Goal: Task Accomplishment & Management: Complete application form

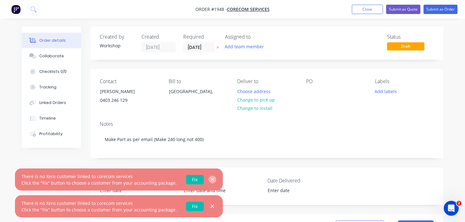
click at [211, 179] on icon "button" at bounding box center [212, 179] width 3 height 3
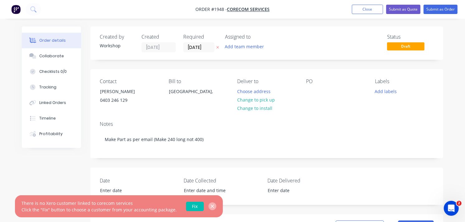
click at [211, 207] on icon "button" at bounding box center [212, 206] width 3 height 3
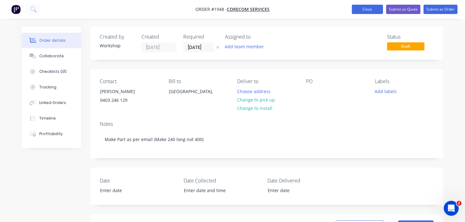
click at [368, 11] on button "Close" at bounding box center [367, 9] width 31 height 9
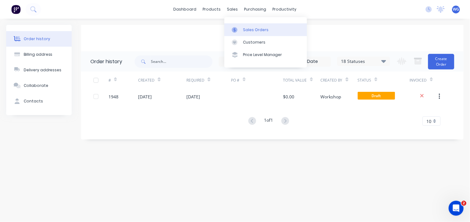
click at [245, 26] on link "Sales Orders" at bounding box center [266, 29] width 83 height 12
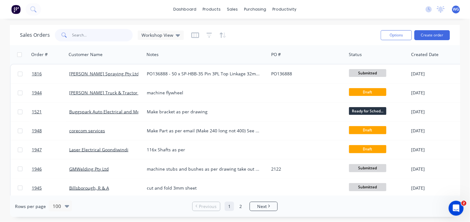
click at [82, 36] on input "text" at bounding box center [102, 35] width 61 height 12
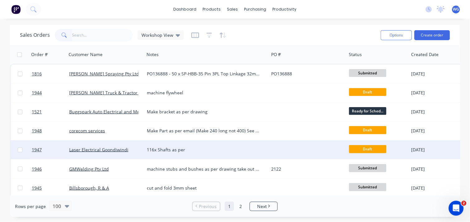
click at [128, 152] on div "Laser Electrical Goondiwindi" at bounding box center [103, 150] width 69 height 6
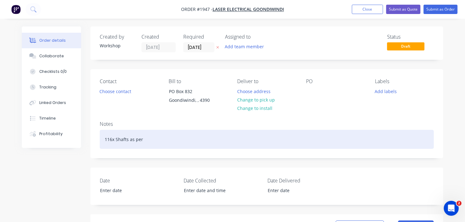
click at [147, 134] on div "116x Shafts as per" at bounding box center [267, 139] width 334 height 19
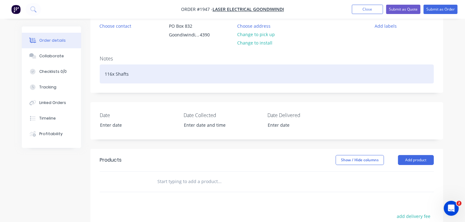
scroll to position [65, 0]
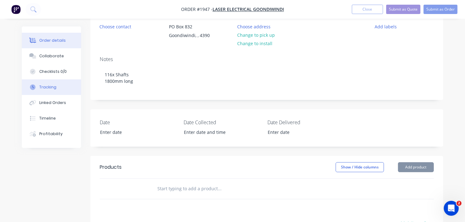
click at [48, 90] on button "Tracking" at bounding box center [51, 88] width 59 height 16
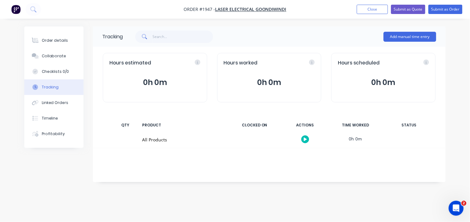
click at [406, 42] on div "Add manual time entry" at bounding box center [410, 36] width 53 height 19
click at [411, 38] on button "Add manual time entry" at bounding box center [410, 37] width 53 height 10
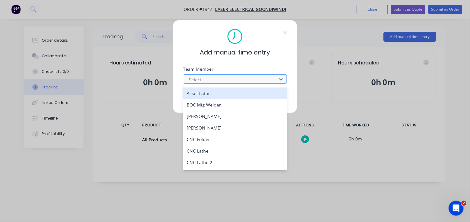
click at [206, 75] on div "Select..." at bounding box center [230, 79] width 89 height 9
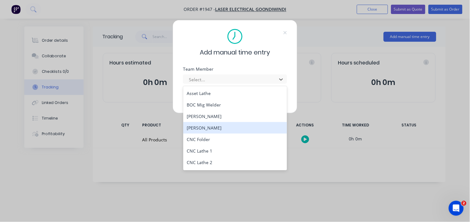
click at [210, 126] on div "[PERSON_NAME]" at bounding box center [235, 128] width 104 height 12
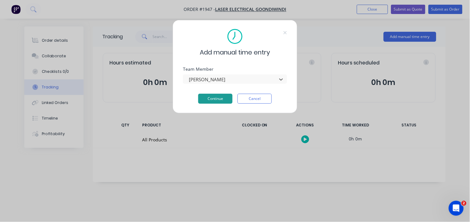
click at [217, 99] on button "Continue" at bounding box center [215, 99] width 34 height 10
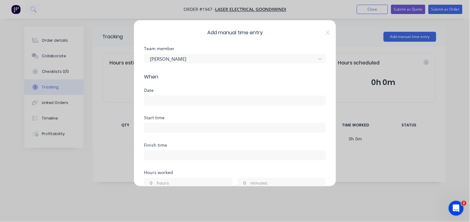
click at [162, 96] on label at bounding box center [235, 101] width 182 height 10
click at [162, 96] on input at bounding box center [234, 100] width 181 height 9
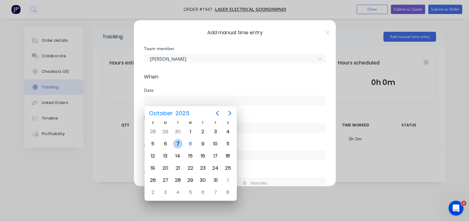
click at [178, 144] on div "7" at bounding box center [177, 143] width 9 height 9
type input "[DATE]"
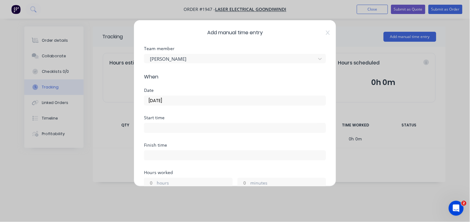
click at [160, 133] on label at bounding box center [235, 128] width 182 height 10
click at [160, 133] on input at bounding box center [234, 127] width 181 height 9
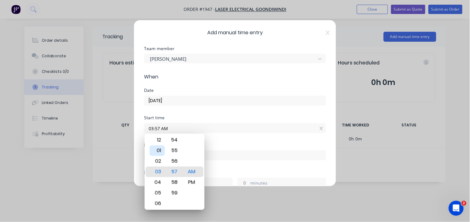
click at [158, 151] on div "01" at bounding box center [157, 151] width 15 height 11
click at [188, 181] on div "PM" at bounding box center [191, 182] width 15 height 11
type input "01:00 PM"
click at [175, 169] on div "00" at bounding box center [174, 172] width 15 height 11
click at [235, 148] on div "Finish time" at bounding box center [235, 145] width 182 height 4
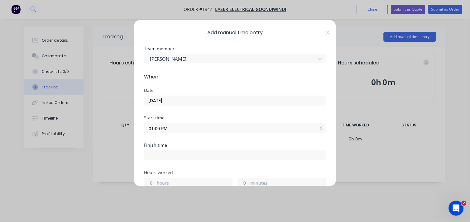
click at [155, 154] on input at bounding box center [234, 155] width 181 height 9
type input "11:57 AM"
type input "22"
type input "57"
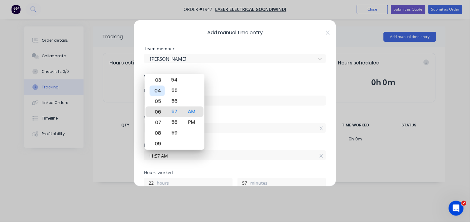
type input "06:57 AM"
type input "17"
click at [160, 81] on div "03" at bounding box center [157, 80] width 15 height 11
type input "03:57 AM"
type input "14"
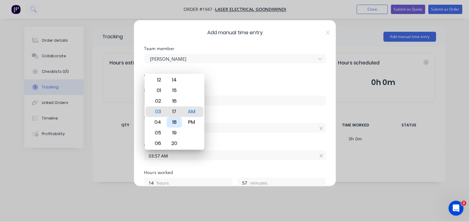
type input "03:17 AM"
type input "17"
type input "03:00 AM"
type input "0"
click at [173, 111] on div "00" at bounding box center [174, 112] width 15 height 11
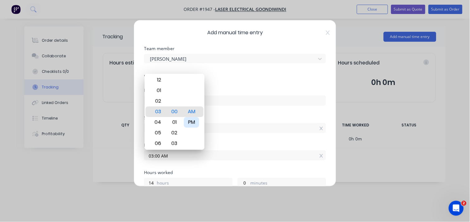
click at [190, 122] on div "PM" at bounding box center [191, 122] width 15 height 11
type input "03:00 PM"
type input "2"
click at [241, 135] on div "Start time 01:00 PM" at bounding box center [235, 129] width 182 height 27
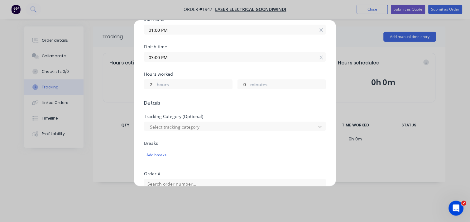
click at [167, 72] on div "Hours worked" at bounding box center [235, 74] width 182 height 4
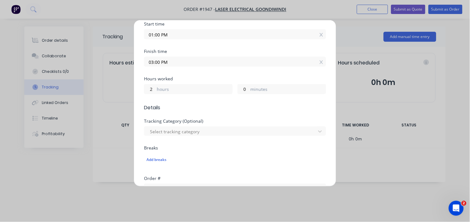
scroll to position [94, 0]
click at [152, 35] on input "01:00 PM" at bounding box center [234, 34] width 181 height 9
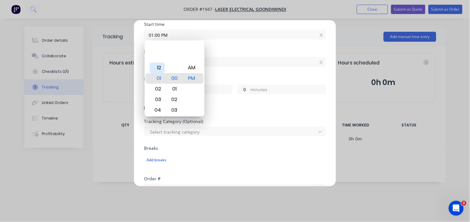
click at [156, 70] on div "12" at bounding box center [157, 68] width 15 height 11
type input "12:00 PM"
type input "3"
click at [224, 116] on form "Team member [PERSON_NAME] When Date [DATE] Start time 12:00 PM Finish time 03:0…" at bounding box center [235, 146] width 182 height 386
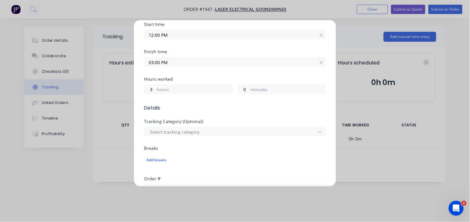
scroll to position [255, 0]
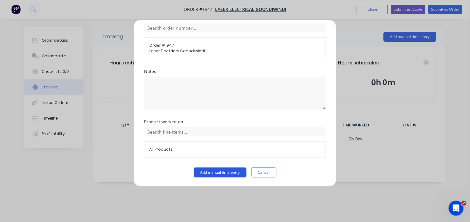
click at [211, 171] on button "Add manual time entry" at bounding box center [220, 173] width 53 height 10
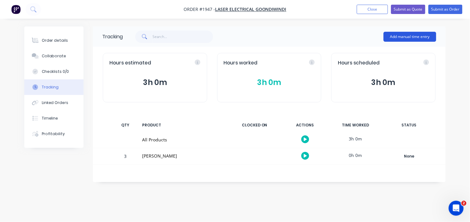
click at [391, 37] on button "Add manual time entry" at bounding box center [410, 37] width 53 height 10
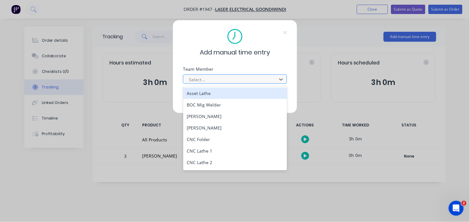
click at [191, 79] on div at bounding box center [230, 80] width 85 height 8
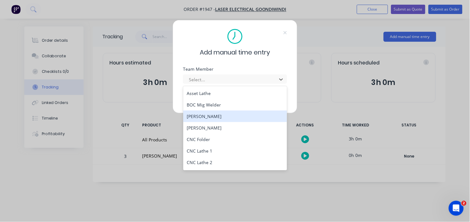
click at [207, 115] on div "[PERSON_NAME]" at bounding box center [235, 117] width 104 height 12
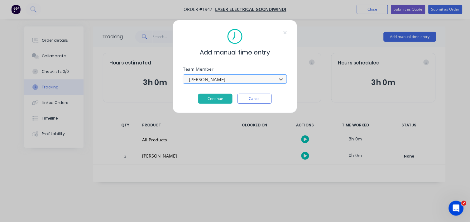
click at [203, 81] on div at bounding box center [230, 80] width 85 height 8
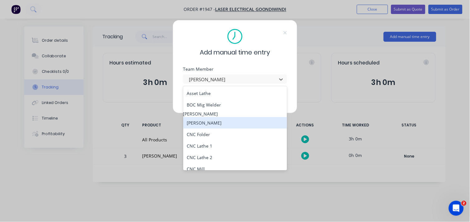
click at [219, 129] on div "[PERSON_NAME]" at bounding box center [235, 123] width 104 height 12
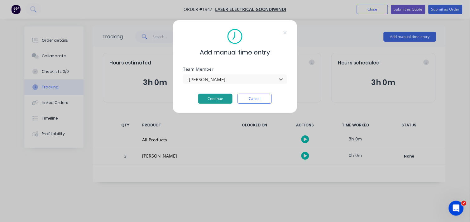
click at [217, 98] on button "Continue" at bounding box center [215, 99] width 34 height 10
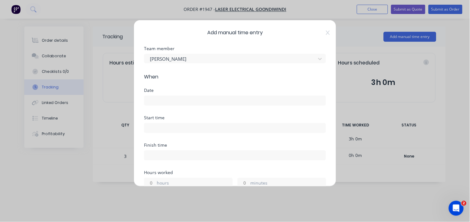
click at [155, 107] on div "Date" at bounding box center [235, 101] width 182 height 27
click at [167, 100] on input at bounding box center [234, 100] width 181 height 9
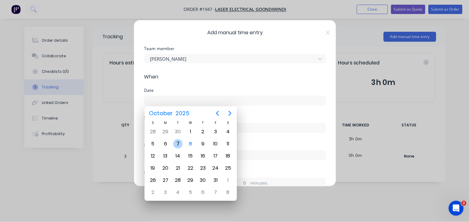
click at [176, 142] on div "7" at bounding box center [177, 143] width 9 height 9
type input "[DATE]"
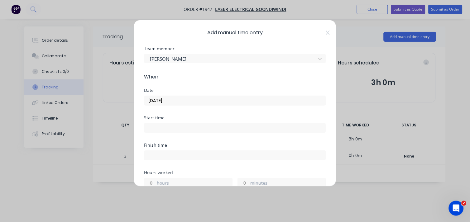
click at [176, 131] on input at bounding box center [234, 127] width 181 height 9
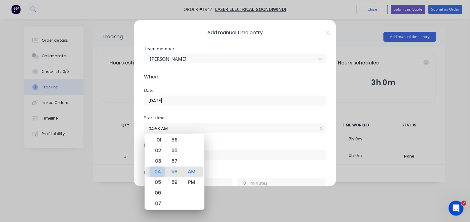
click at [154, 170] on div "04" at bounding box center [157, 172] width 15 height 11
type input "04:00 AM"
click at [176, 172] on div "00" at bounding box center [174, 172] width 15 height 11
click at [231, 156] on input at bounding box center [234, 155] width 181 height 9
type input "11:58 AM"
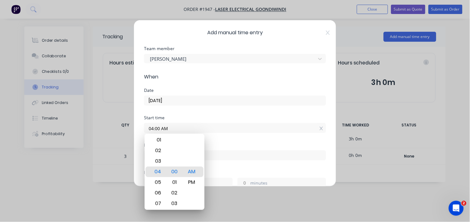
type input "7"
type input "58"
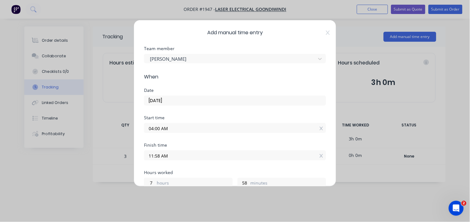
click at [231, 156] on input "11:58 AM" at bounding box center [234, 155] width 181 height 9
click at [165, 134] on div "Start time 04:00 AM" at bounding box center [235, 129] width 182 height 27
click at [164, 132] on label "04:00 AM" at bounding box center [235, 128] width 182 height 10
click at [164, 132] on input "04:00 AM" at bounding box center [234, 127] width 181 height 9
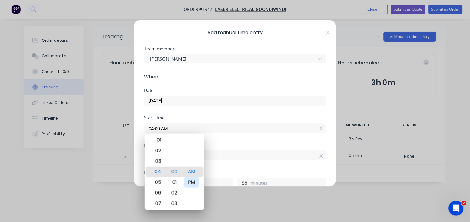
click at [193, 179] on div "PM" at bounding box center [191, 182] width 15 height 11
type input "04:00 PM"
type input "19"
click at [219, 167] on div "Finish time 11:58 AM" at bounding box center [235, 156] width 182 height 27
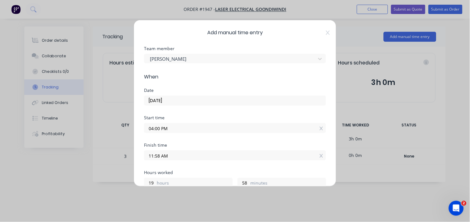
click at [151, 154] on input "11:58 AM" at bounding box center [234, 155] width 181 height 9
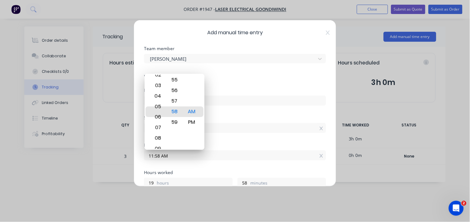
type input "05:58 AM"
type input "13"
click at [160, 107] on div "05" at bounding box center [157, 112] width 15 height 11
type input "05:59 AM"
type input "59"
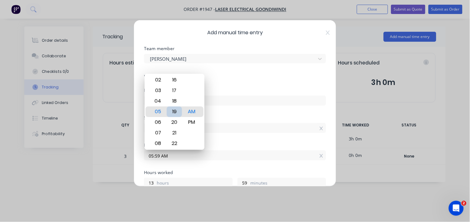
type input "05:19 AM"
type input "19"
type input "05:00 AM"
type input "0"
click at [167, 111] on div "00" at bounding box center [174, 112] width 15 height 11
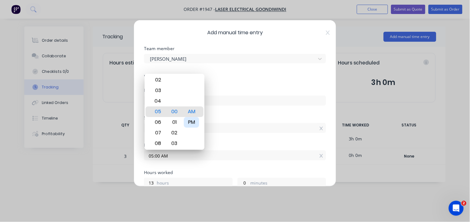
click at [198, 120] on div "PM" at bounding box center [191, 122] width 15 height 11
type input "05:00 PM"
type input "1"
drag, startPoint x: 198, startPoint y: 120, endPoint x: 221, endPoint y: 123, distance: 23.3
click at [221, 123] on body "Order #1947 - Laser Electrical Goondiwindi Add product Close Submit as Quote Su…" at bounding box center [235, 111] width 470 height 222
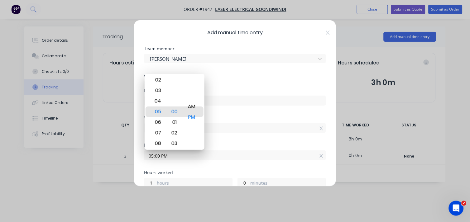
type input "05:00 AM"
type input "13"
click at [194, 119] on div "PM" at bounding box center [191, 122] width 15 height 11
type input "05:00 PM"
type input "1"
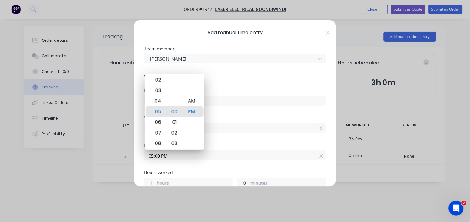
click at [240, 96] on label "[DATE]" at bounding box center [235, 101] width 182 height 10
click at [240, 96] on input "[DATE]" at bounding box center [234, 100] width 181 height 9
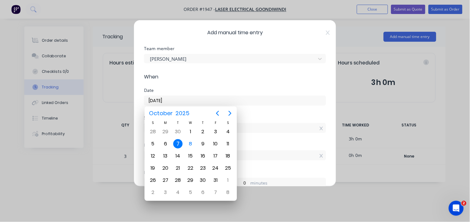
click at [240, 96] on label "[DATE]" at bounding box center [235, 101] width 182 height 10
click at [240, 96] on input "[DATE]" at bounding box center [234, 100] width 181 height 9
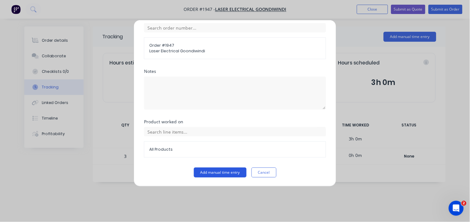
click at [221, 169] on button "Add manual time entry" at bounding box center [220, 173] width 53 height 10
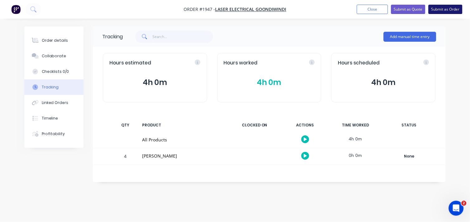
click at [435, 13] on button "Submit as Order" at bounding box center [446, 9] width 34 height 9
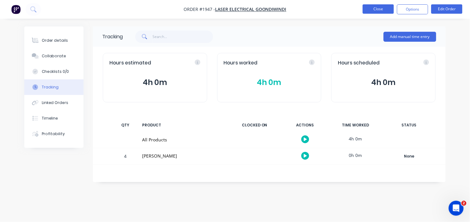
click at [368, 6] on button "Close" at bounding box center [378, 8] width 31 height 9
